Goal: Unclear

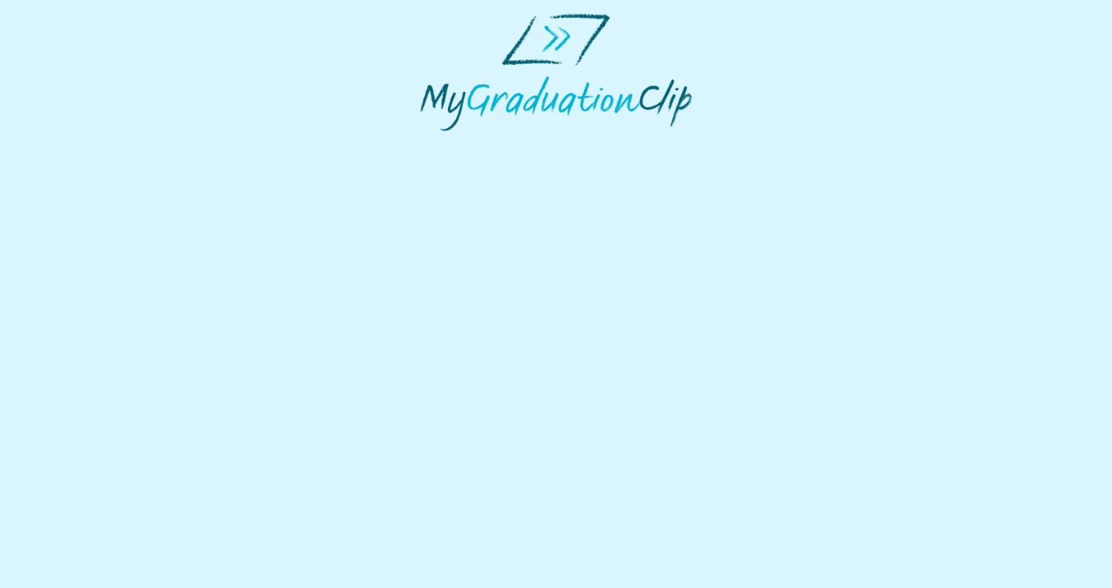
select select "**********"
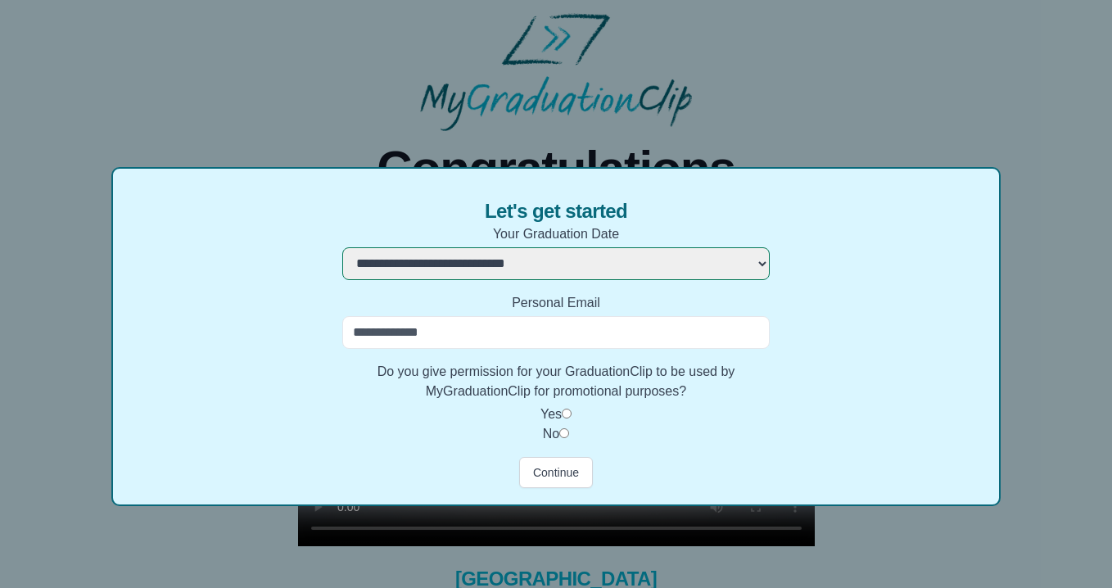
click at [626, 331] on input "Personal Email" at bounding box center [555, 332] width 426 height 33
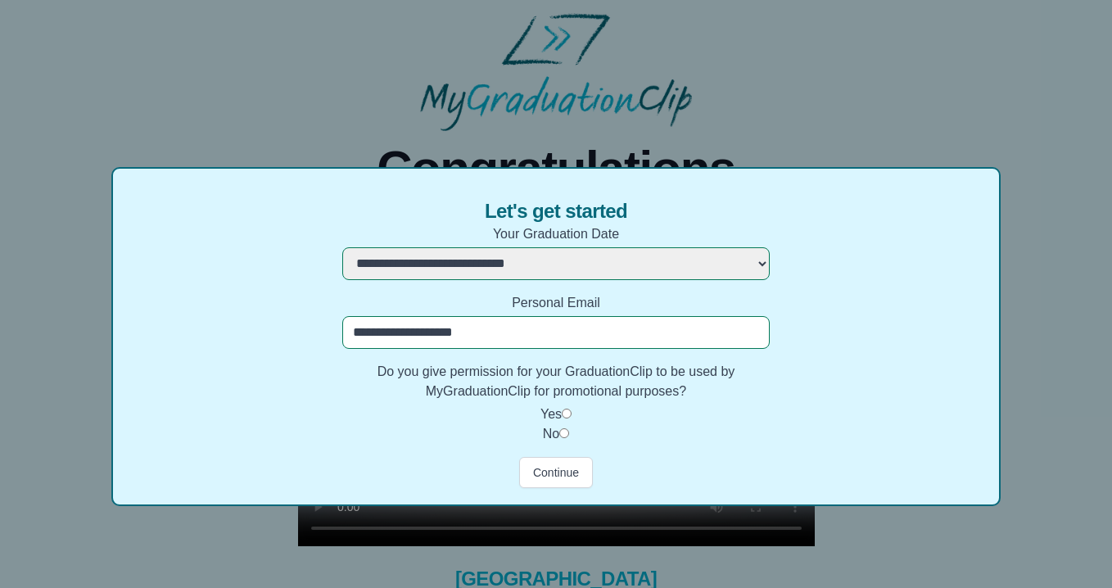
type input "**********"
click at [564, 469] on button "Continue" at bounding box center [556, 472] width 74 height 31
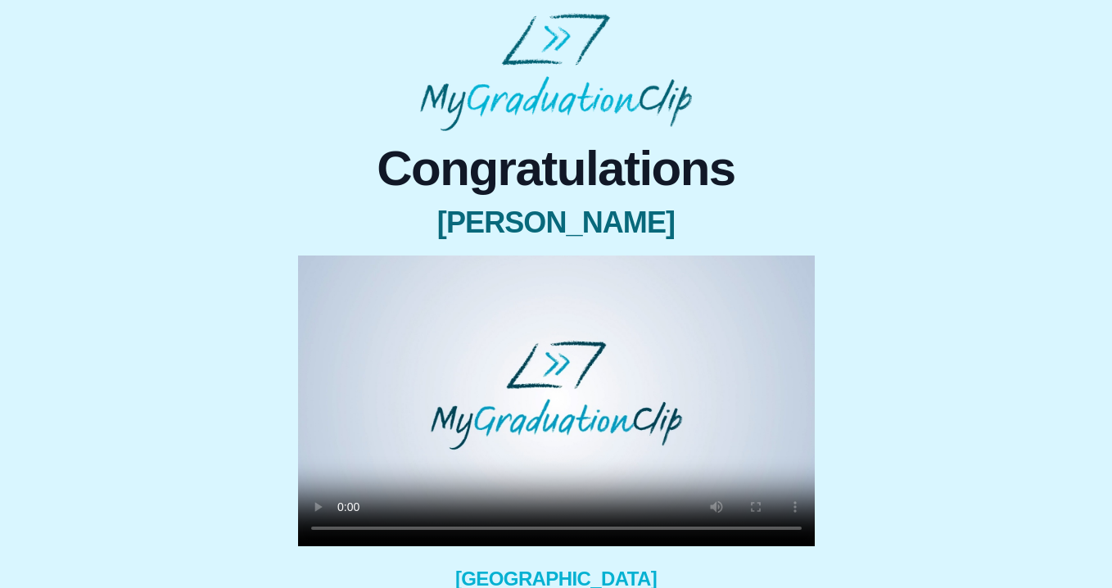
click at [571, 394] on video at bounding box center [556, 400] width 516 height 291
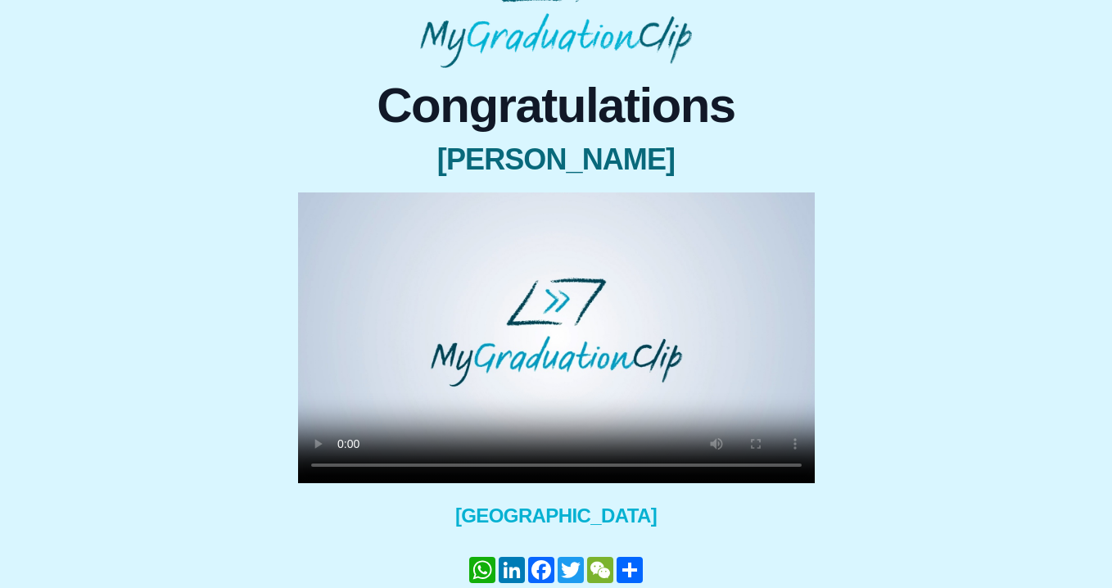
scroll to position [75, 0]
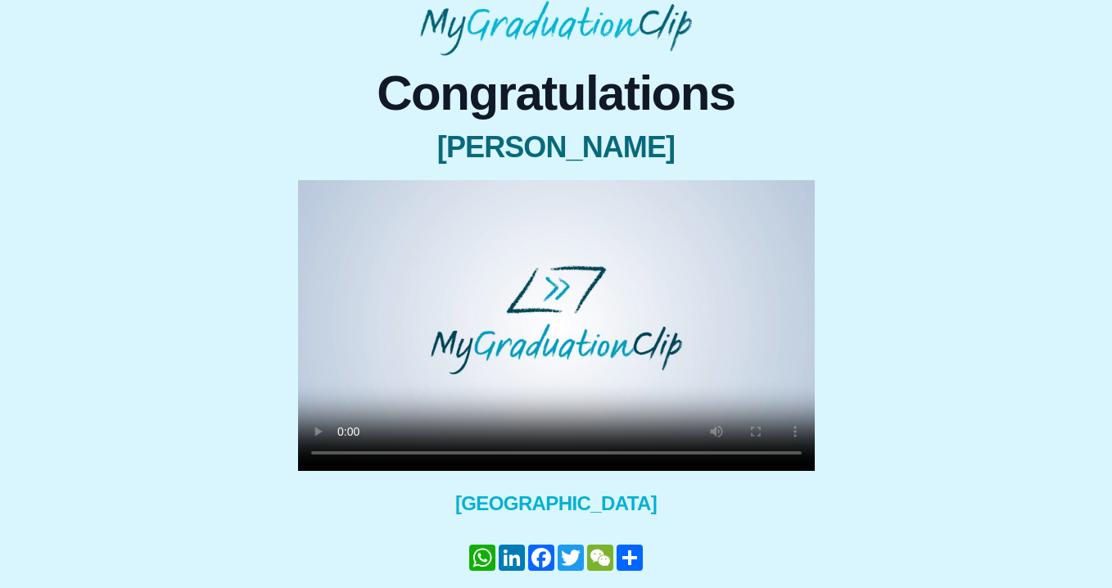
click at [323, 196] on video at bounding box center [556, 325] width 516 height 291
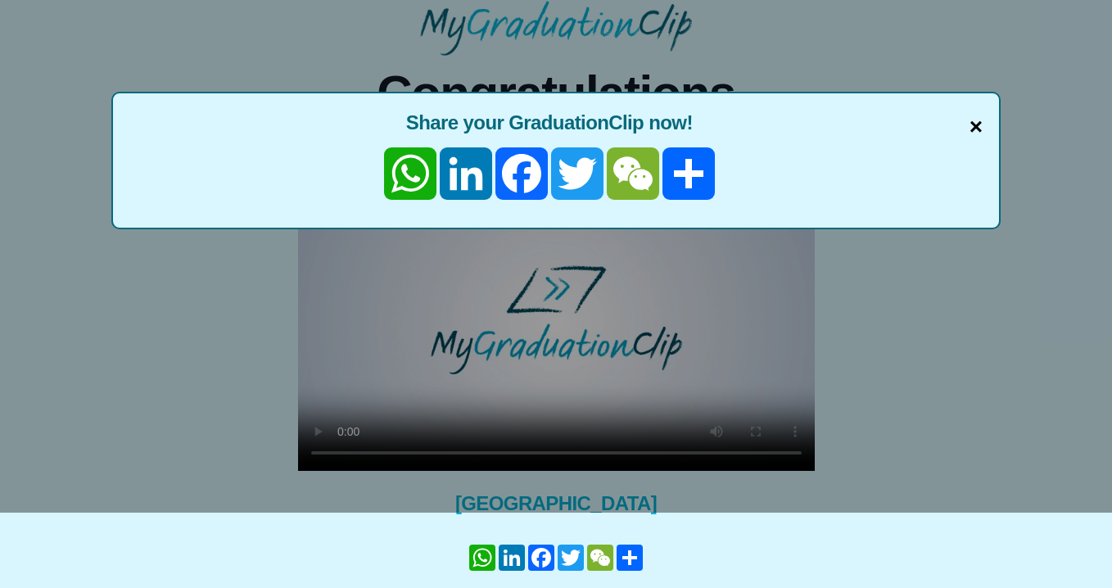
click at [972, 124] on span "×" at bounding box center [975, 127] width 13 height 34
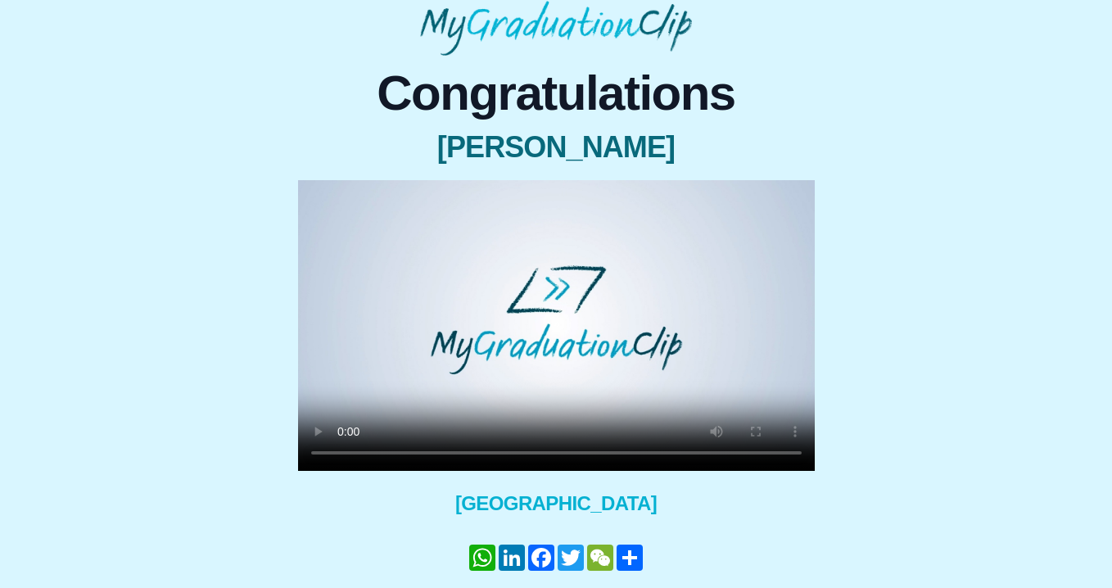
click at [759, 451] on video at bounding box center [556, 325] width 516 height 291
click at [342, 452] on video at bounding box center [556, 325] width 516 height 291
click at [415, 454] on video at bounding box center [556, 325] width 516 height 291
click at [758, 453] on video at bounding box center [556, 325] width 516 height 291
